Goal: Find specific page/section

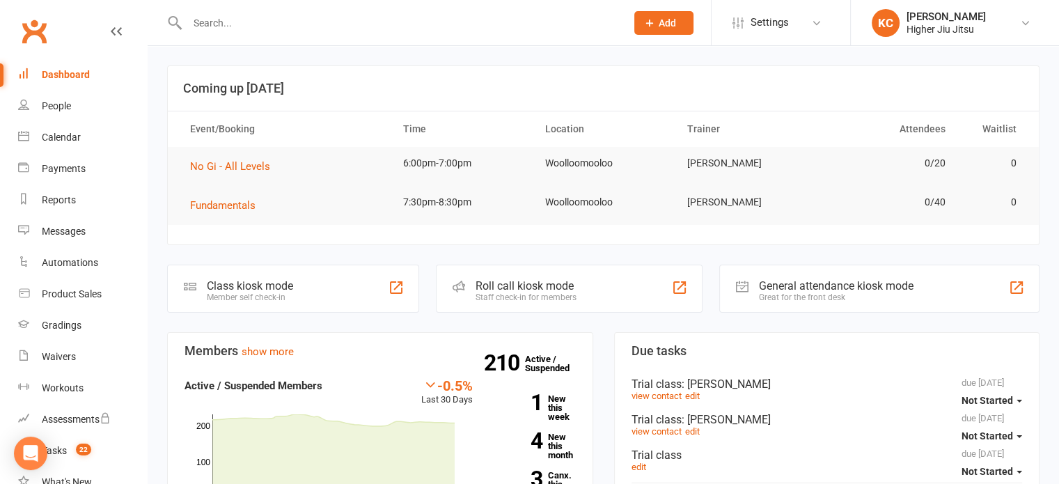
click at [407, 32] on input "text" at bounding box center [399, 22] width 433 height 19
paste input "[PERSON_NAME][EMAIL_ADDRESS][DOMAIN_NAME]"
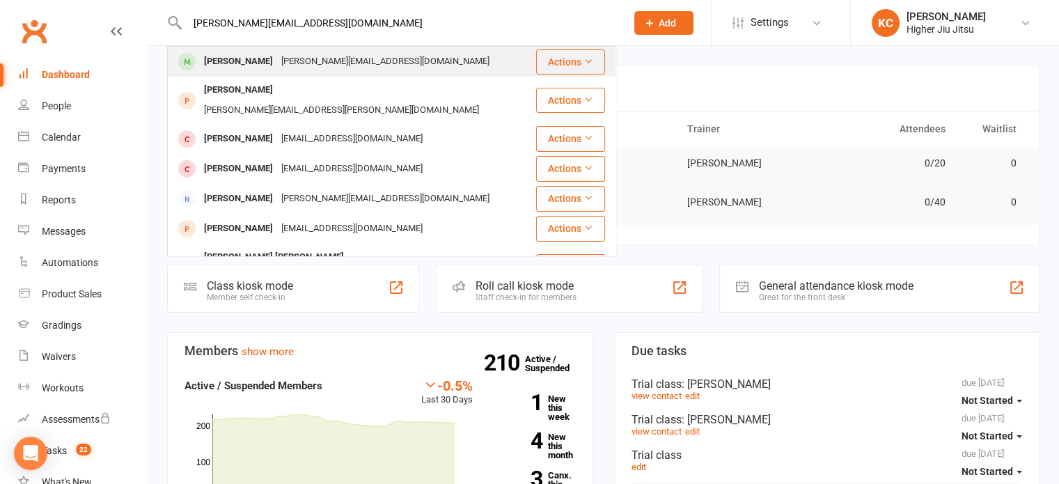
type input "[PERSON_NAME][EMAIL_ADDRESS][DOMAIN_NAME]"
click at [409, 65] on div "[PERSON_NAME] [PERSON_NAME][EMAIL_ADDRESS][DOMAIN_NAME]" at bounding box center [351, 61] width 366 height 29
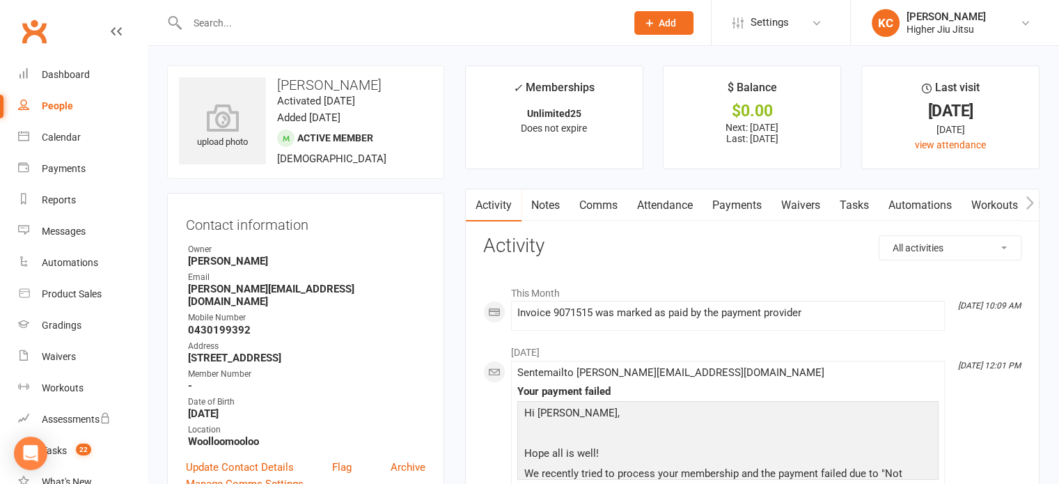
click at [259, 21] on input "text" at bounding box center [399, 22] width 433 height 19
paste input "[EMAIL_ADDRESS][DOMAIN_NAME]"
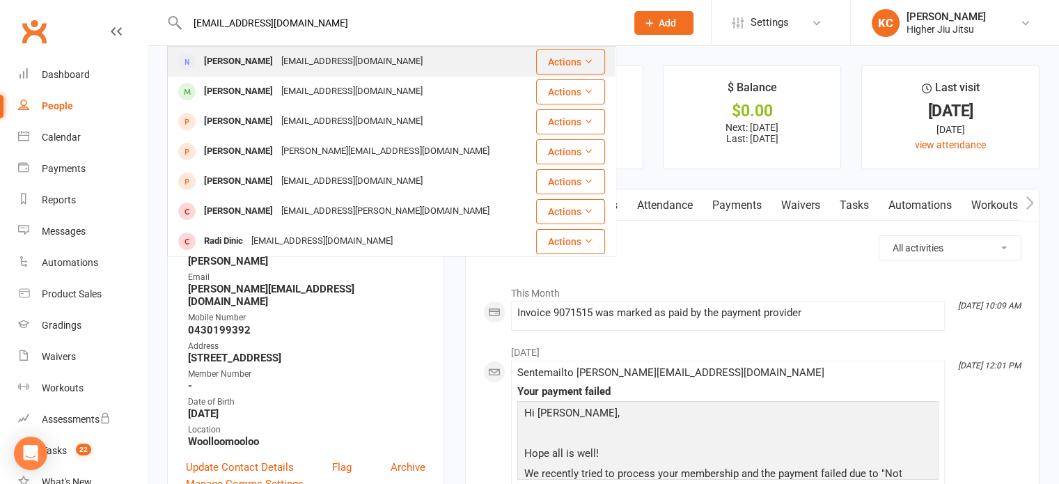
type input "[EMAIL_ADDRESS][DOMAIN_NAME]"
click at [348, 63] on div "[EMAIL_ADDRESS][DOMAIN_NAME]" at bounding box center [352, 62] width 150 height 20
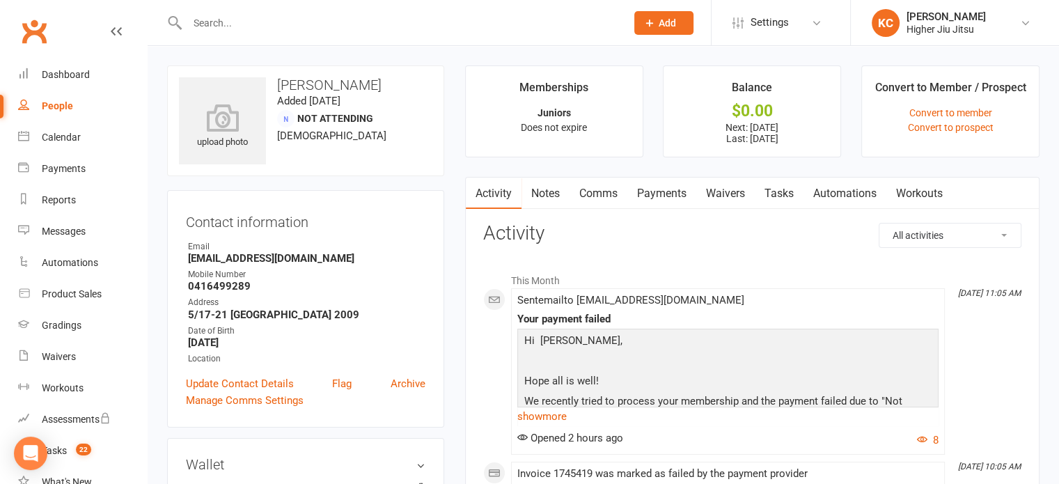
click at [666, 201] on link "Payments" at bounding box center [661, 194] width 69 height 32
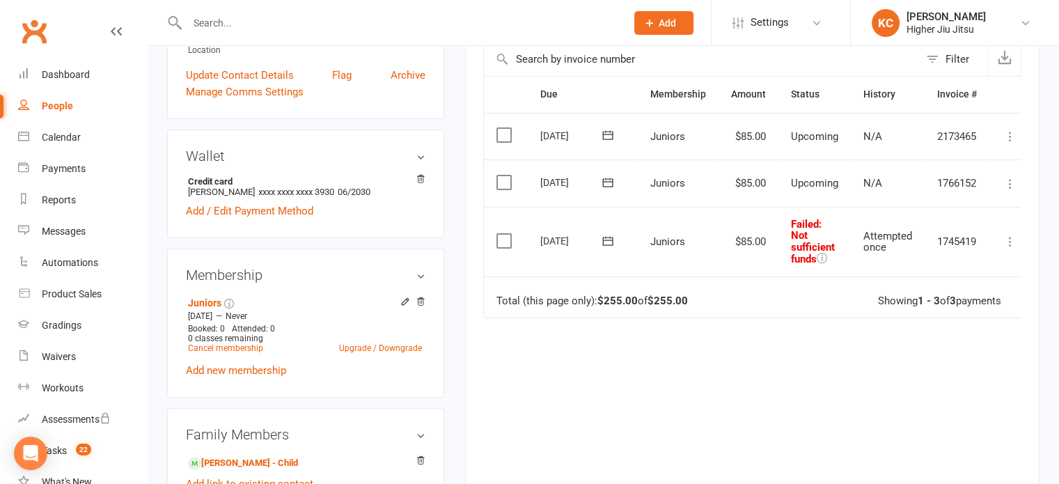
scroll to position [317, 0]
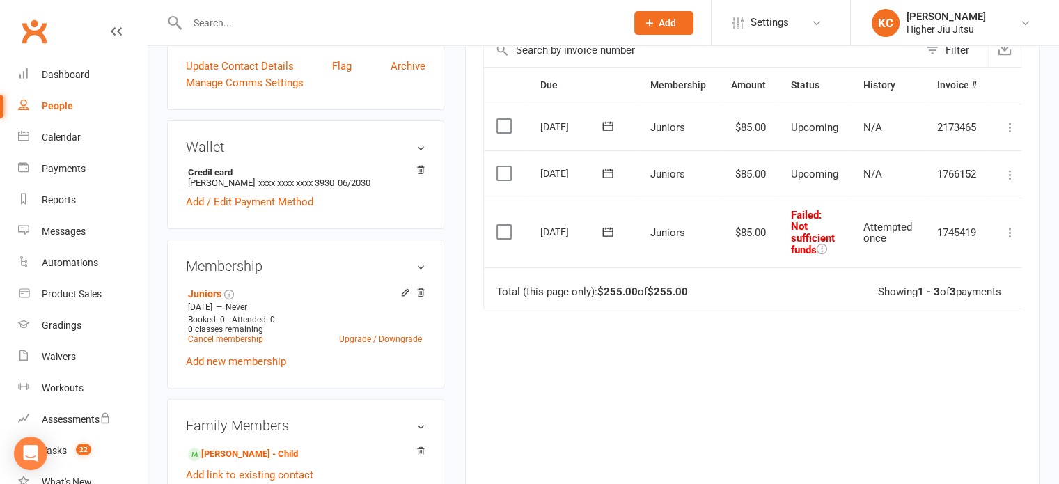
click at [610, 233] on icon at bounding box center [608, 232] width 14 height 14
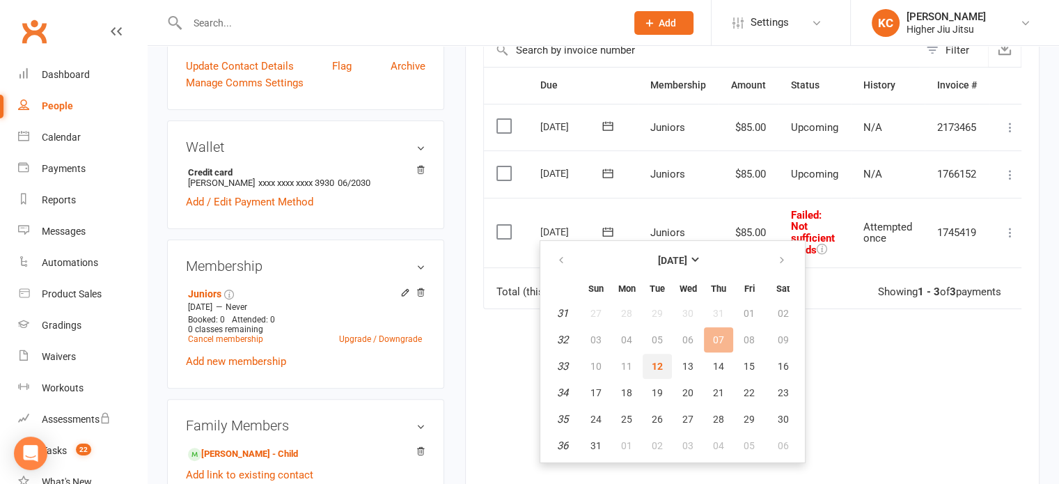
click at [657, 362] on span "12" at bounding box center [657, 366] width 11 height 11
